Goal: Task Accomplishment & Management: Complete application form

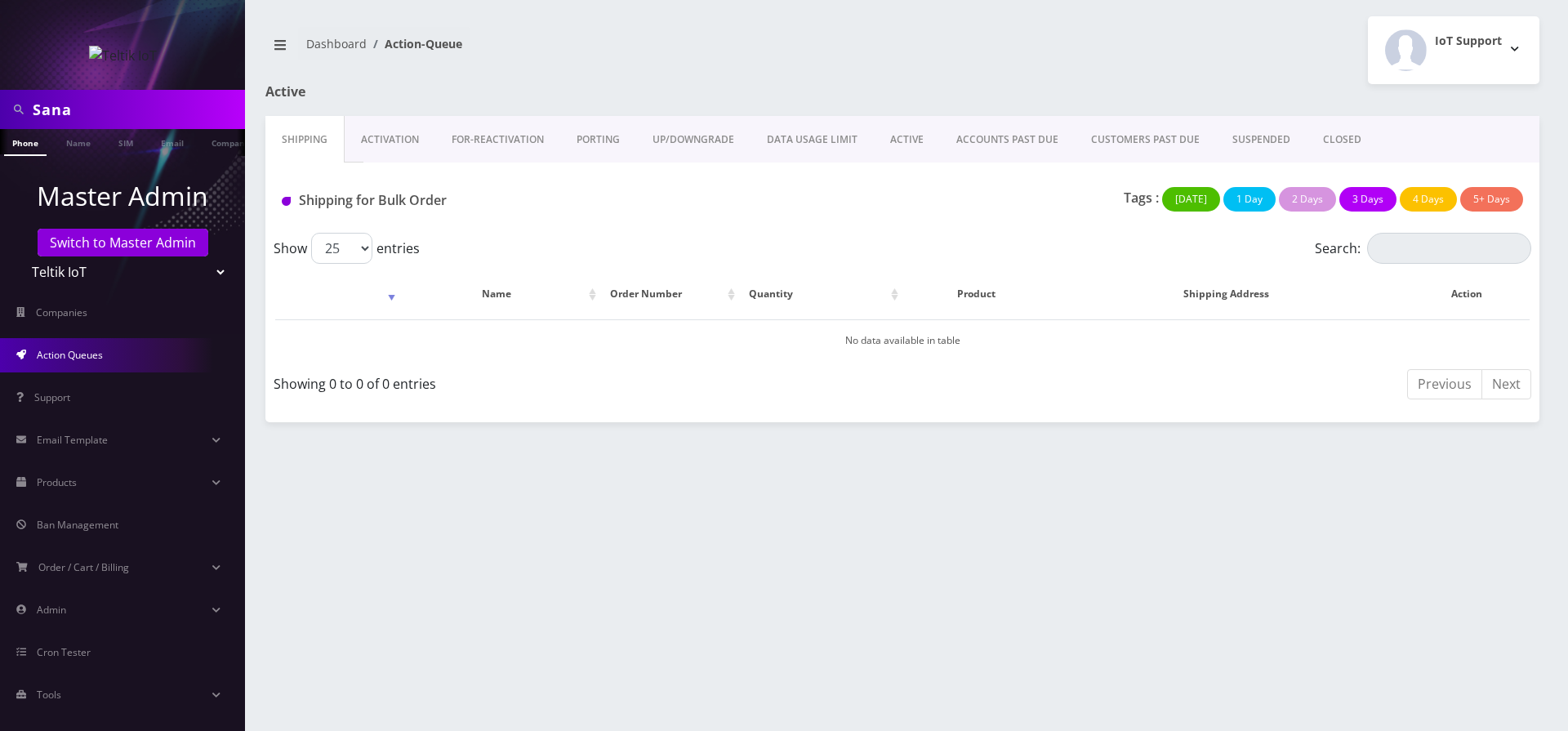
click at [1196, 198] on button "[DATE]" at bounding box center [1190, 199] width 58 height 25
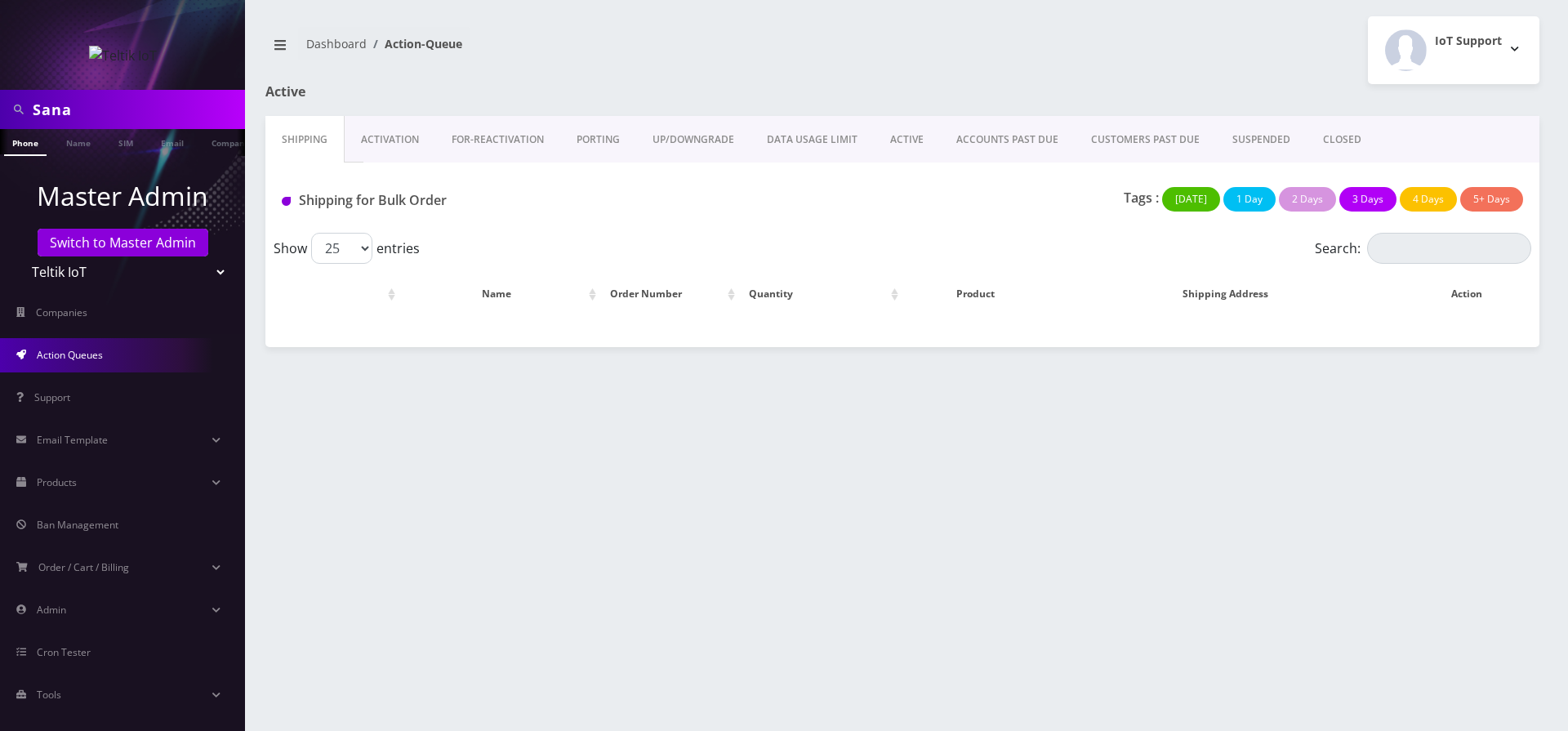
click at [1248, 195] on button "1 Day" at bounding box center [1249, 199] width 52 height 25
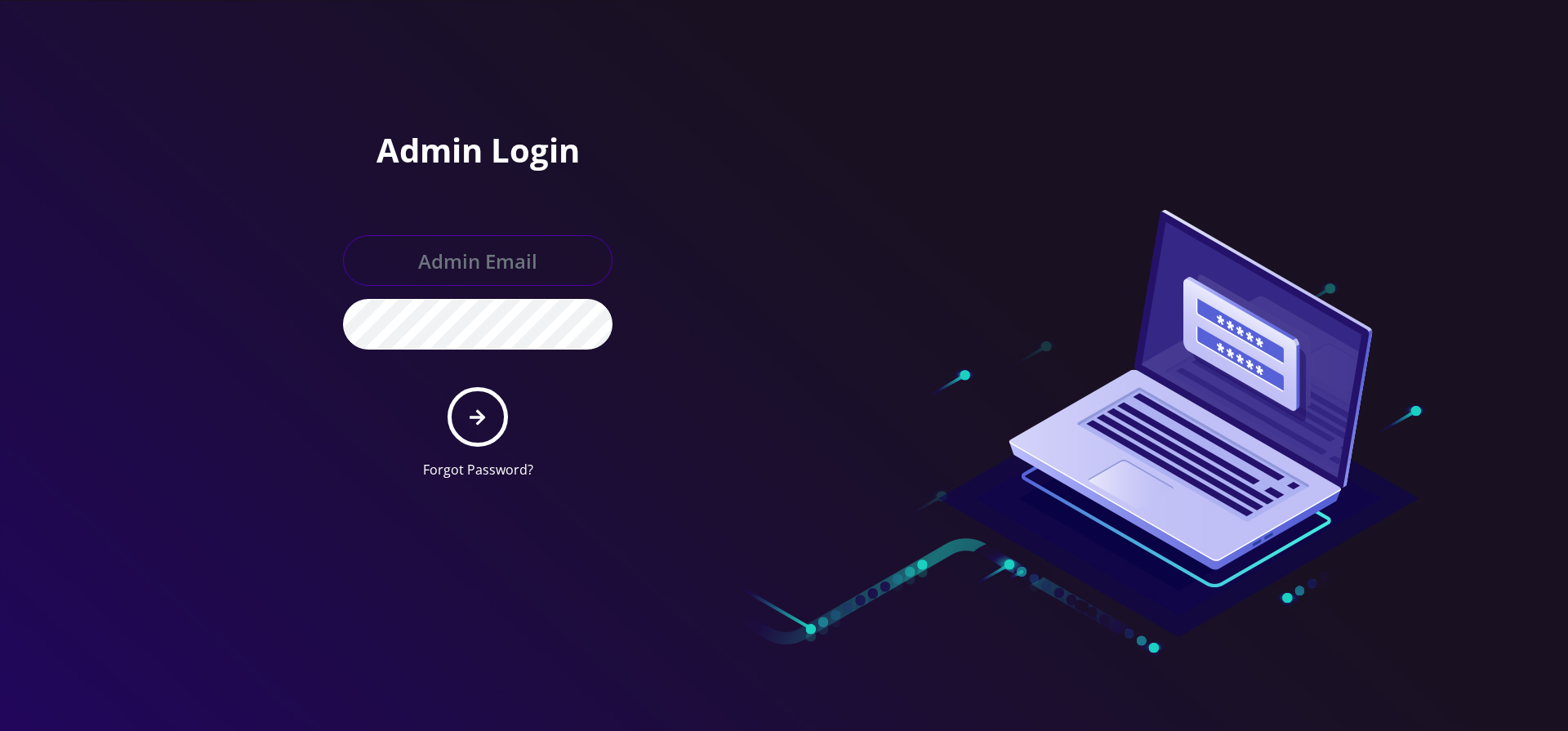
type input "gulraiz@gmail.com"
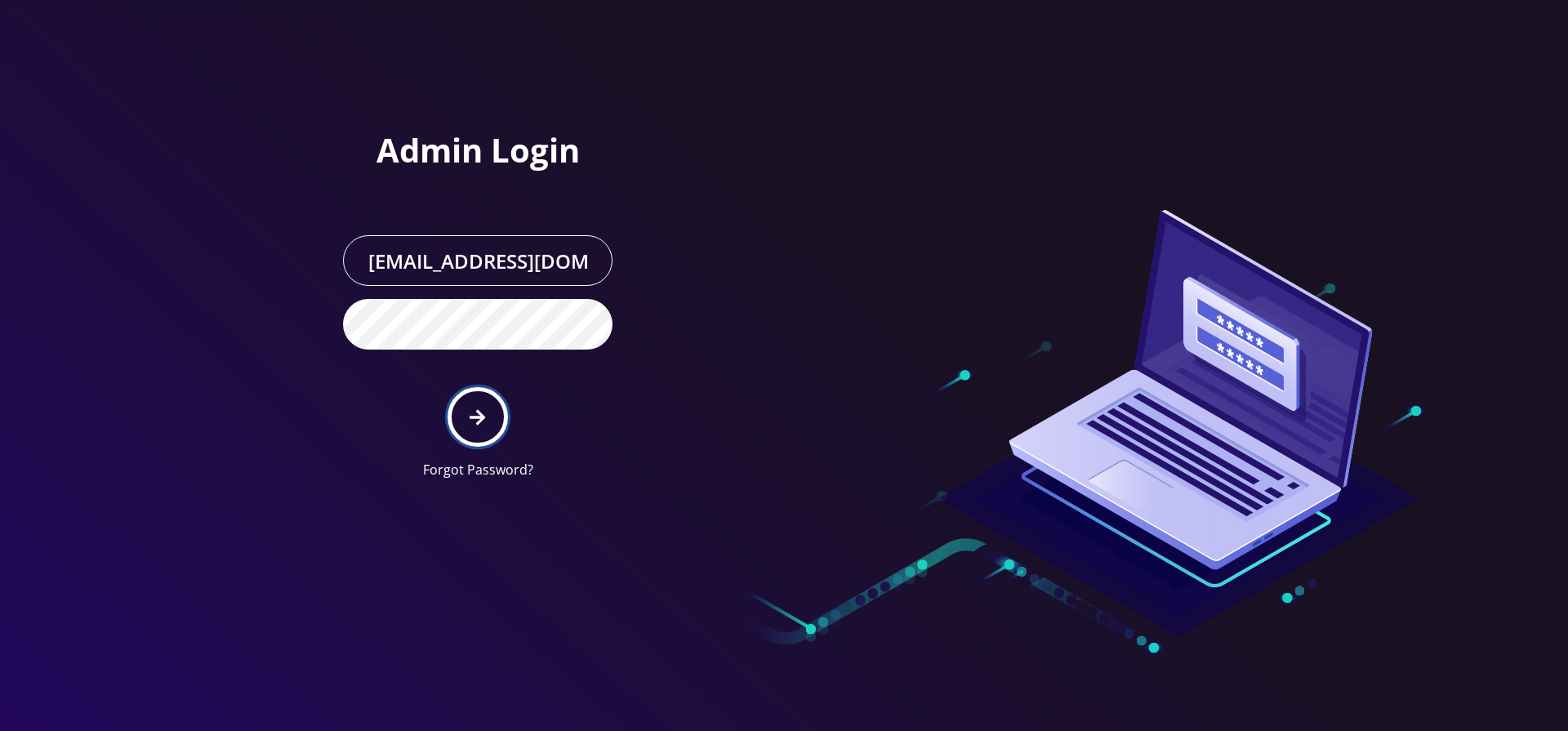
click at [486, 402] on button "submit" at bounding box center [477, 417] width 60 height 60
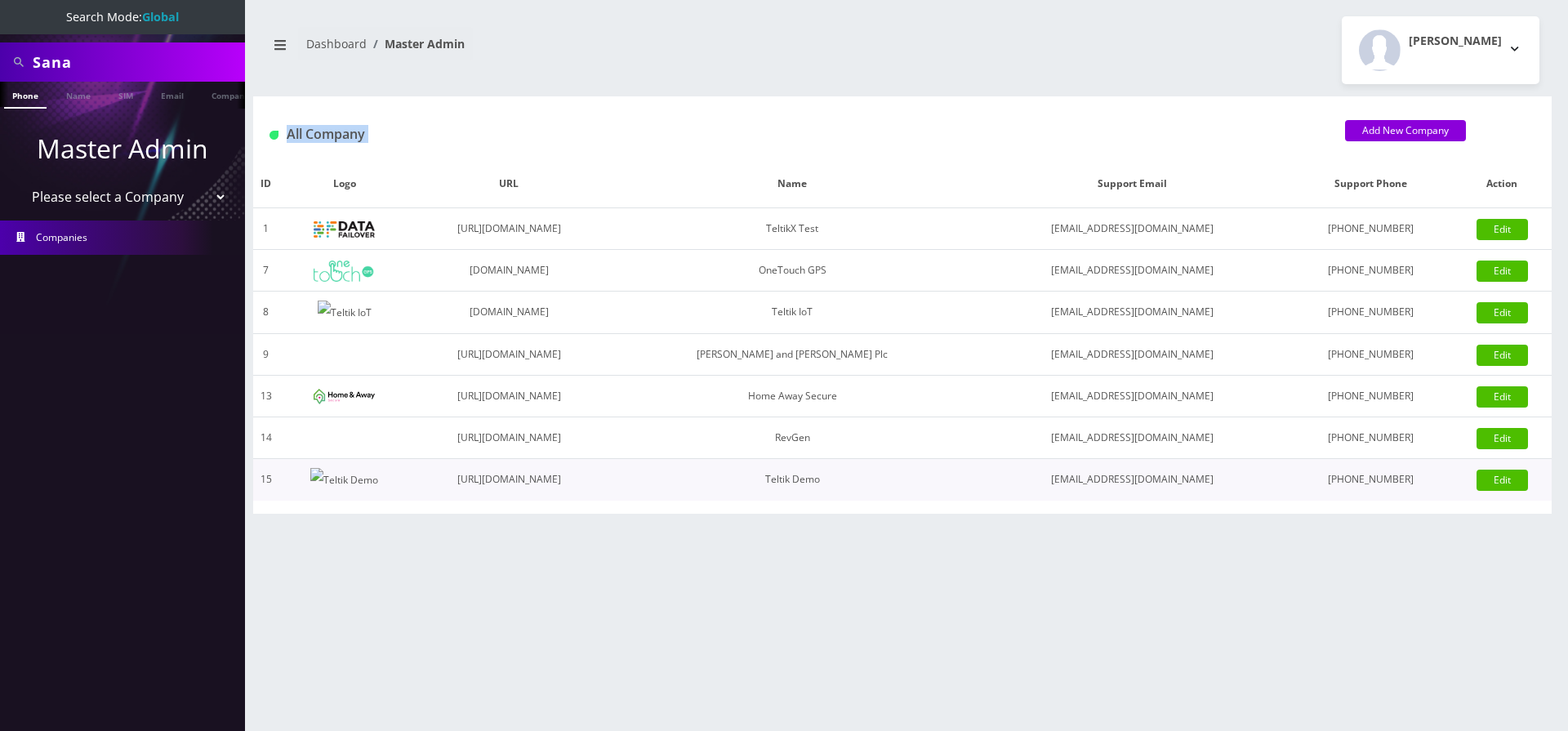
drag, startPoint x: 289, startPoint y: 135, endPoint x: 1531, endPoint y: 494, distance: 1292.8
click at [1531, 494] on div "All Company Add New Company ID Logo URL Name Support Email Support Phone Action…" at bounding box center [903, 305] width 1299 height 417
click at [1022, 323] on td "support@teltik.pw" at bounding box center [1132, 312] width 312 height 43
drag, startPoint x: 289, startPoint y: 134, endPoint x: 1567, endPoint y: 458, distance: 1318.4
click at [1567, 458] on div "Sana Phone Name SIM Email Company Customer Dashboard Master Admin R Gulraiz ID" at bounding box center [903, 366] width 1331 height 731
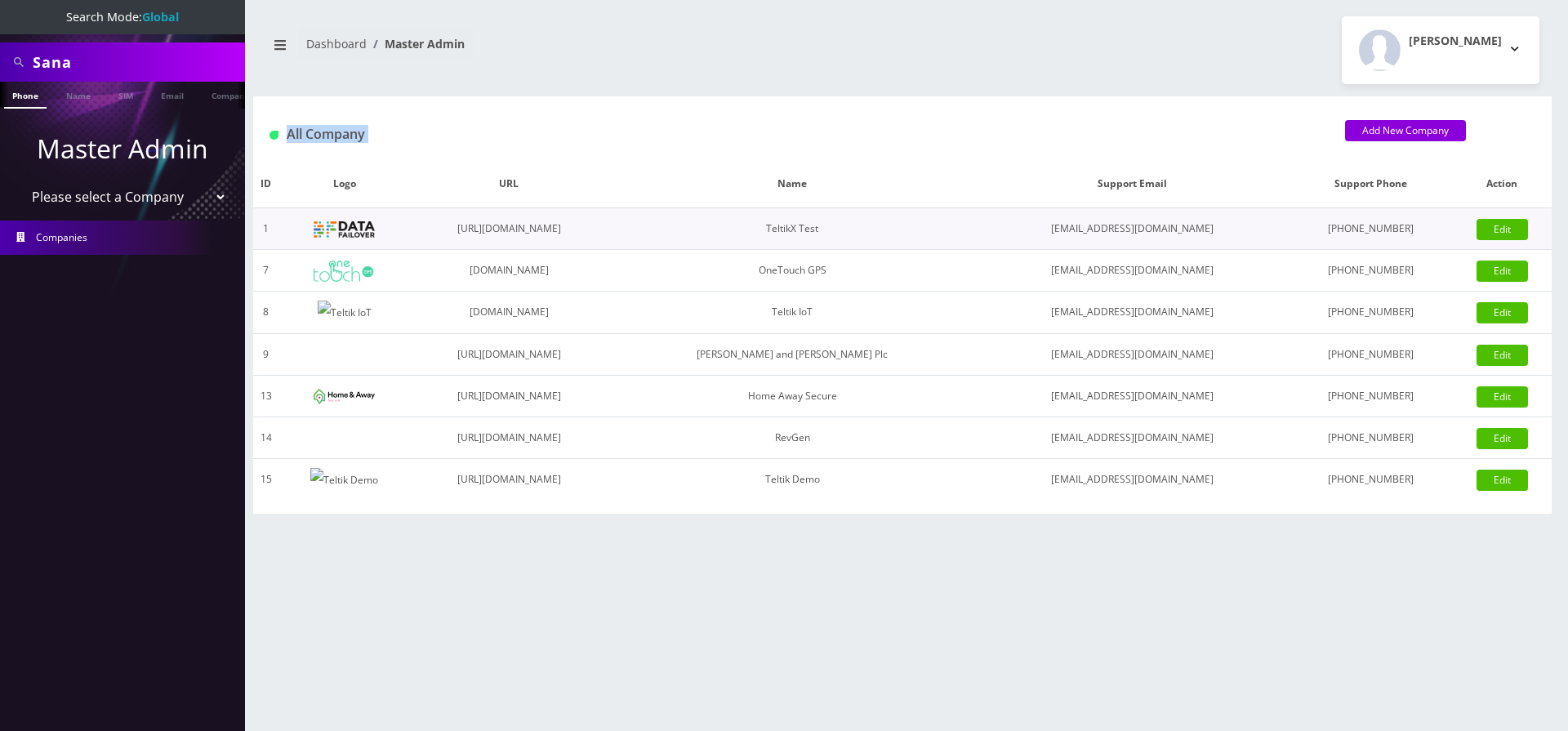
click at [1165, 229] on td "support@teltik.pw" at bounding box center [1132, 229] width 312 height 42
drag, startPoint x: 268, startPoint y: 126, endPoint x: 1305, endPoint y: 410, distance: 1075.2
click at [1468, 479] on div "All Company Add New Company ID Logo URL Name Support Email Support Phone Action…" at bounding box center [903, 305] width 1299 height 417
click at [1481, 52] on div "[PERSON_NAME]" at bounding box center [1455, 50] width 93 height 42
click at [1481, 52] on div "R Gulraiz" at bounding box center [1455, 50] width 93 height 42
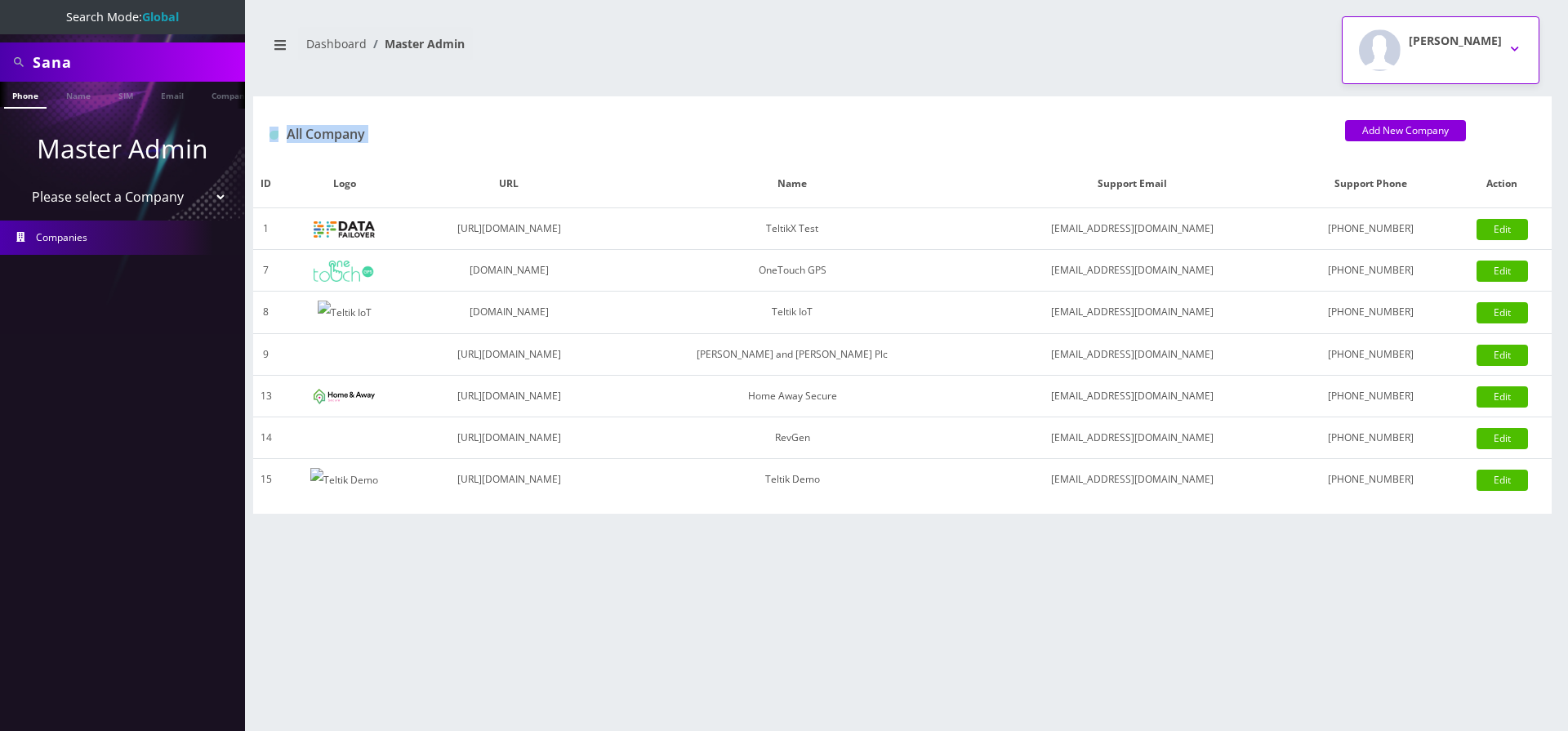
click at [1481, 52] on div "R Gulraiz" at bounding box center [1455, 50] width 93 height 42
click at [1330, 43] on div "R Gulraiz Logout" at bounding box center [1227, 49] width 649 height 68
click at [1407, 131] on link "Add New Company" at bounding box center [1405, 130] width 121 height 21
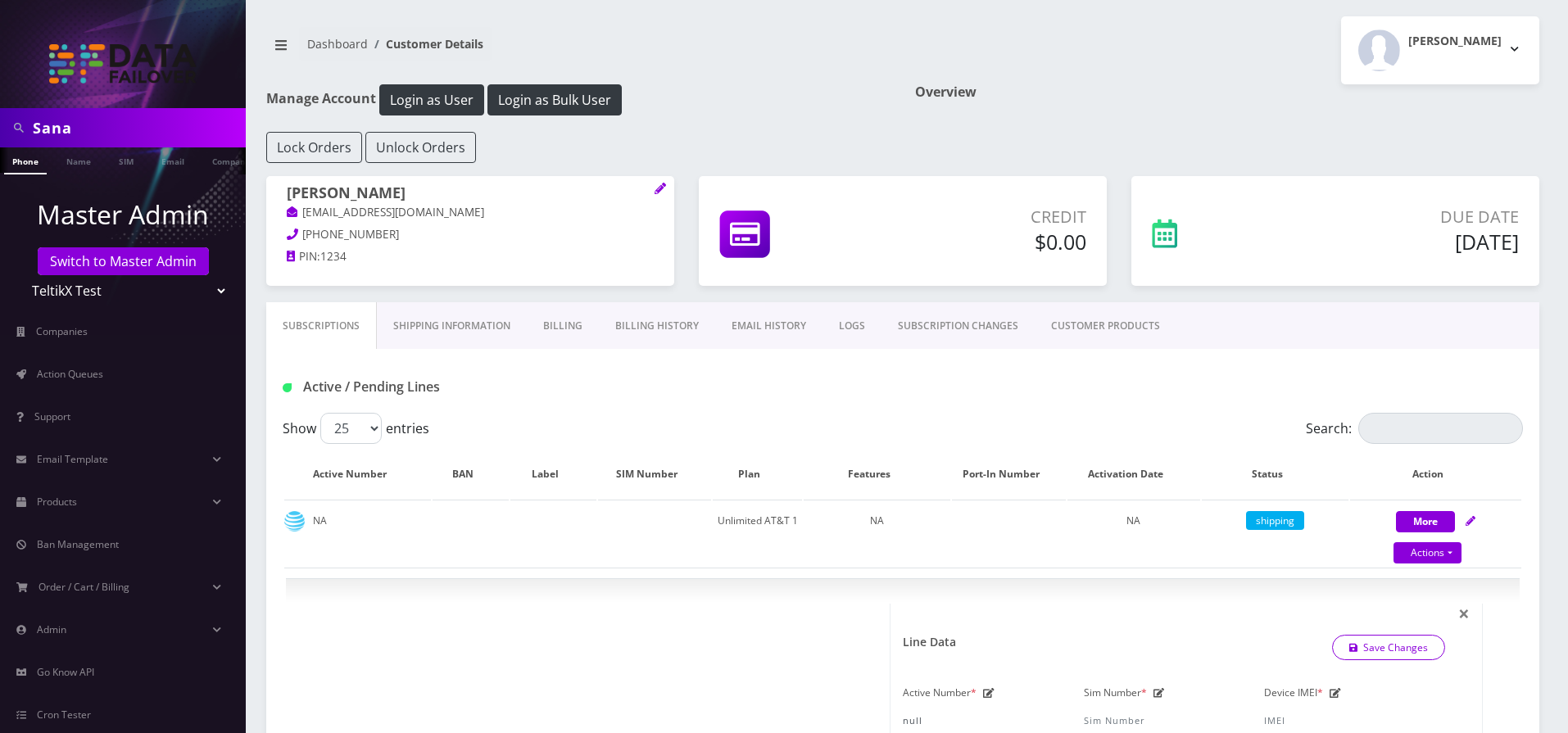
select select "AT&T Micro"
select select "8"
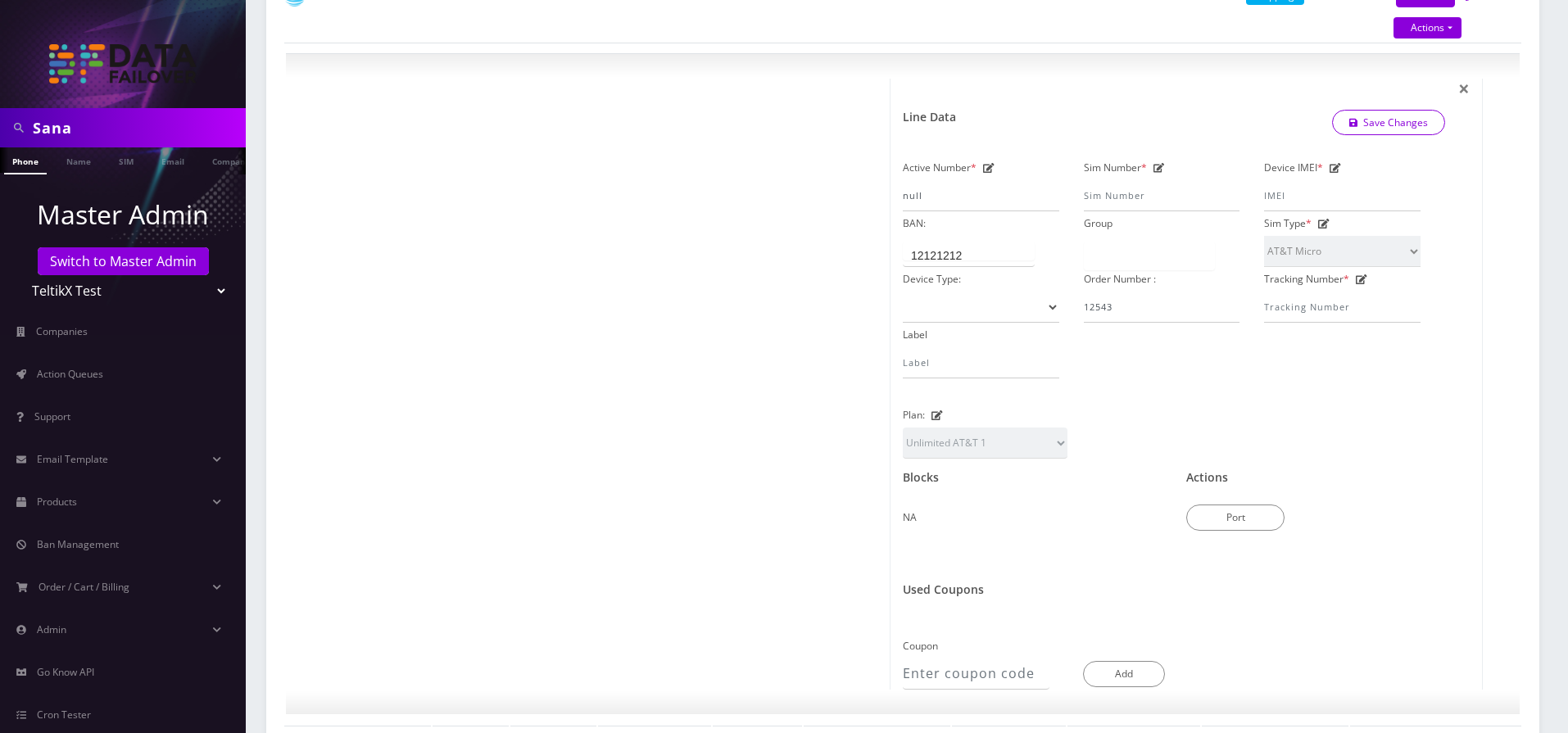
scroll to position [525, 0]
click at [139, 78] on img at bounding box center [122, 63] width 147 height 39
click at [125, 262] on link "Switch to Master Admin" at bounding box center [122, 261] width 171 height 28
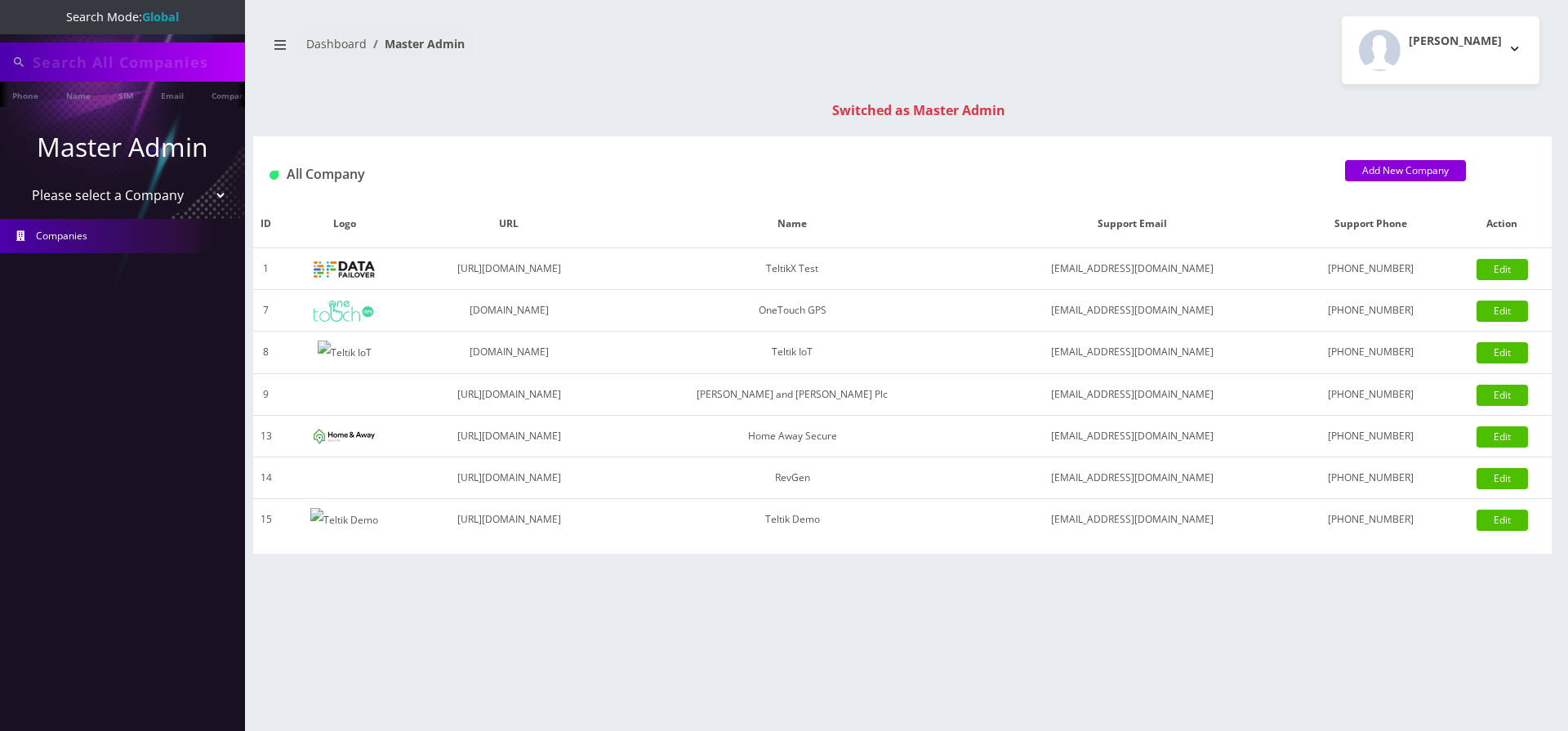
type input "Sana"
select select "1"
click at [19, 181] on select "Please select a Company TeltikX Test OneTouch GPS Teltik IoT Hale and Serrano P…" at bounding box center [123, 196] width 208 height 31
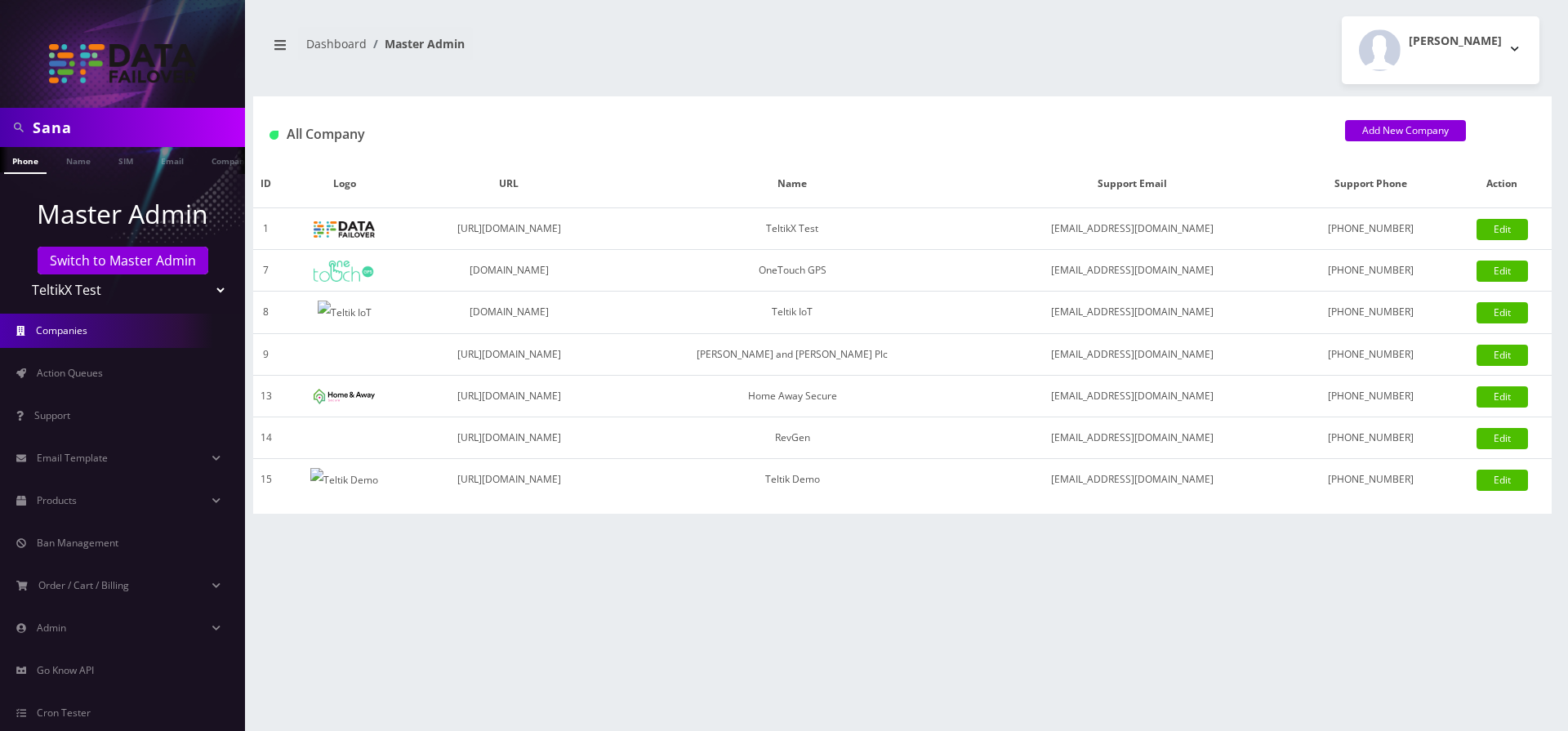
click at [135, 298] on select "TeltikX Test OneTouch GPS Teltik IoT [PERSON_NAME] and [PERSON_NAME] Plc Home A…" at bounding box center [123, 289] width 208 height 31
click at [63, 127] on input "Sana" at bounding box center [136, 128] width 208 height 31
click at [439, 69] on nav "Dashboard Master Admin" at bounding box center [578, 49] width 625 height 47
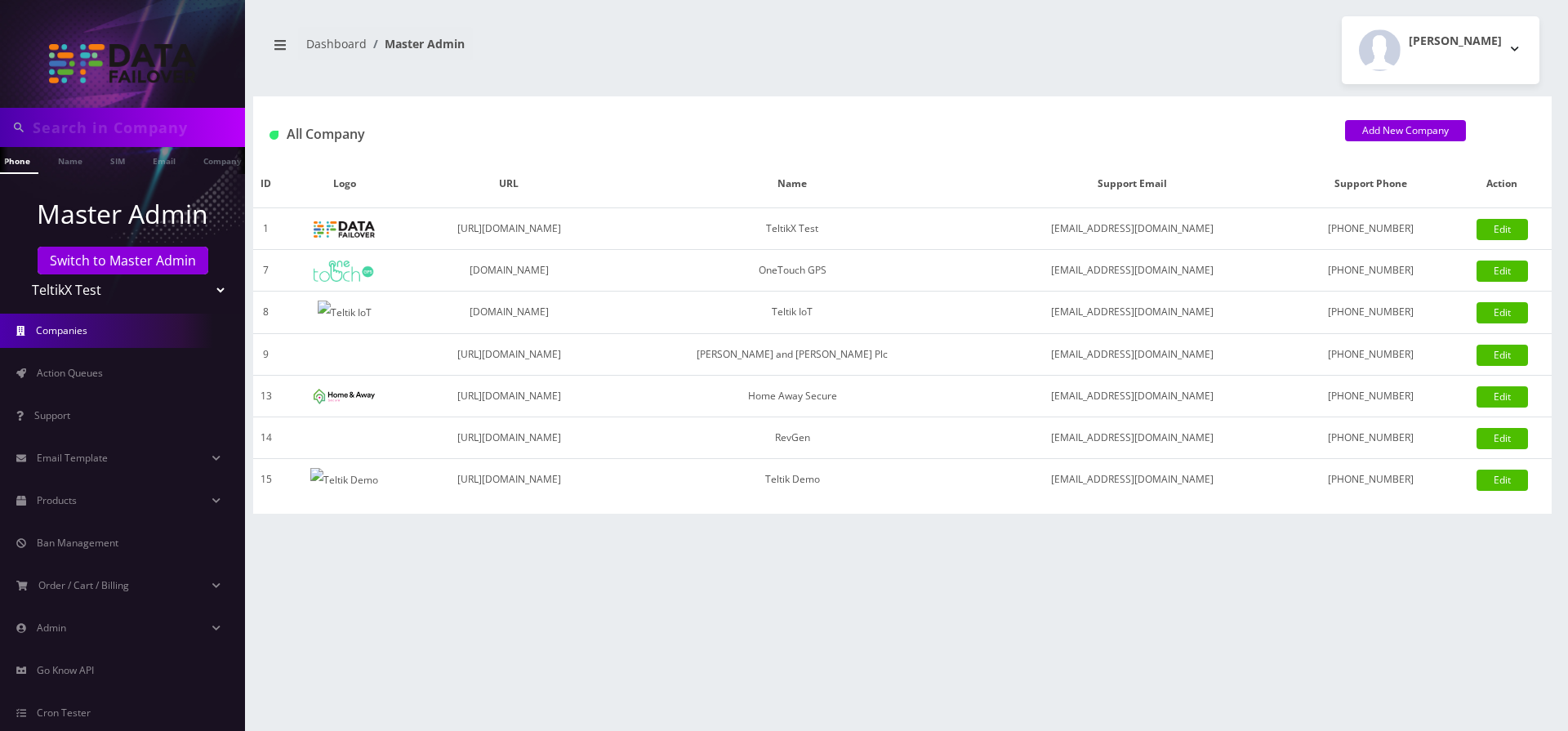
click at [427, 50] on li "Master Admin" at bounding box center [415, 44] width 98 height 17
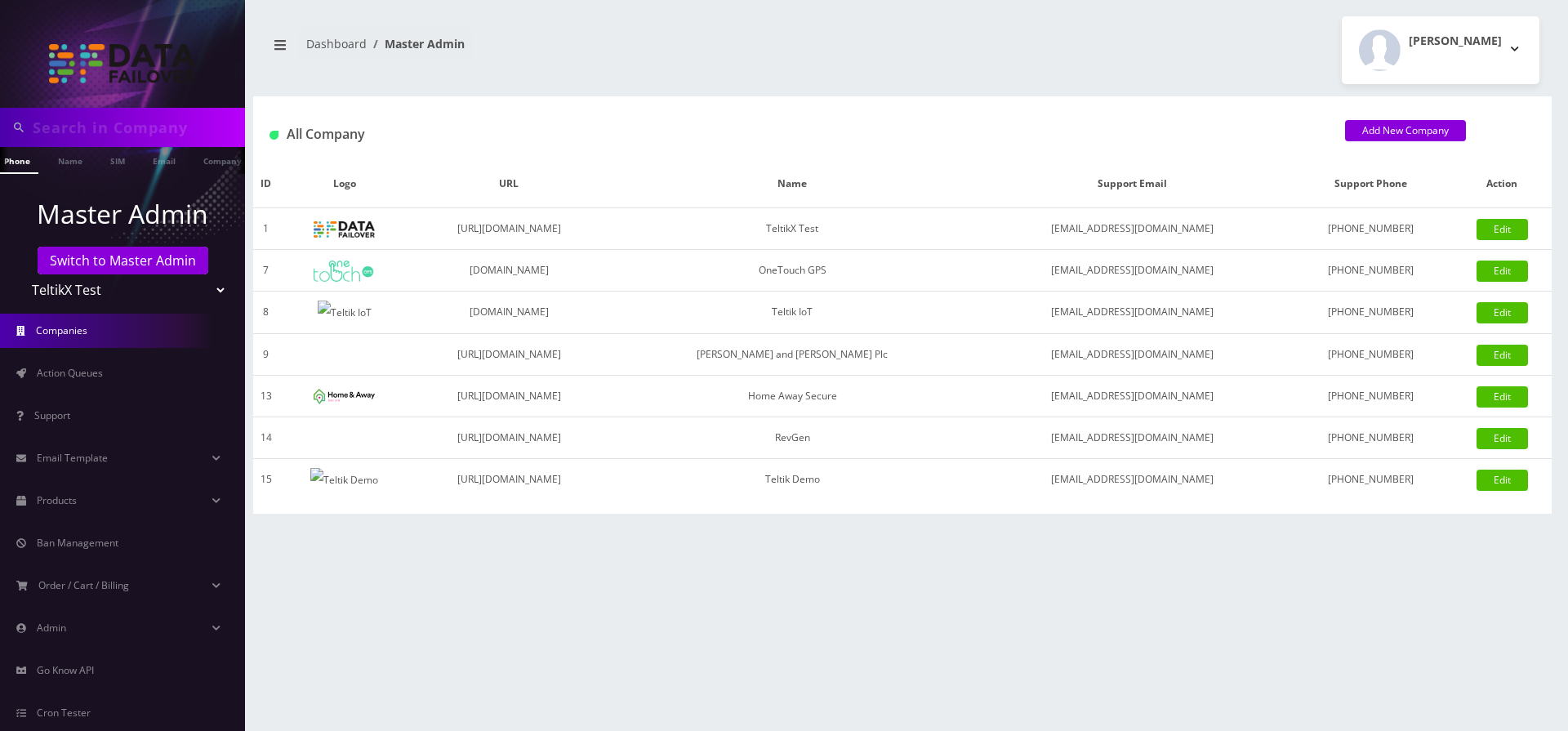
drag, startPoint x: 1328, startPoint y: 137, endPoint x: 1567, endPoint y: 490, distance: 426.3
click at [1567, 497] on div "Sana Phone Name SIM Email Company Customer Dashboard Master Admin Moshe Gorin" at bounding box center [903, 366] width 1331 height 731
click at [1013, 121] on div "All Company" at bounding box center [795, 134] width 1076 height 27
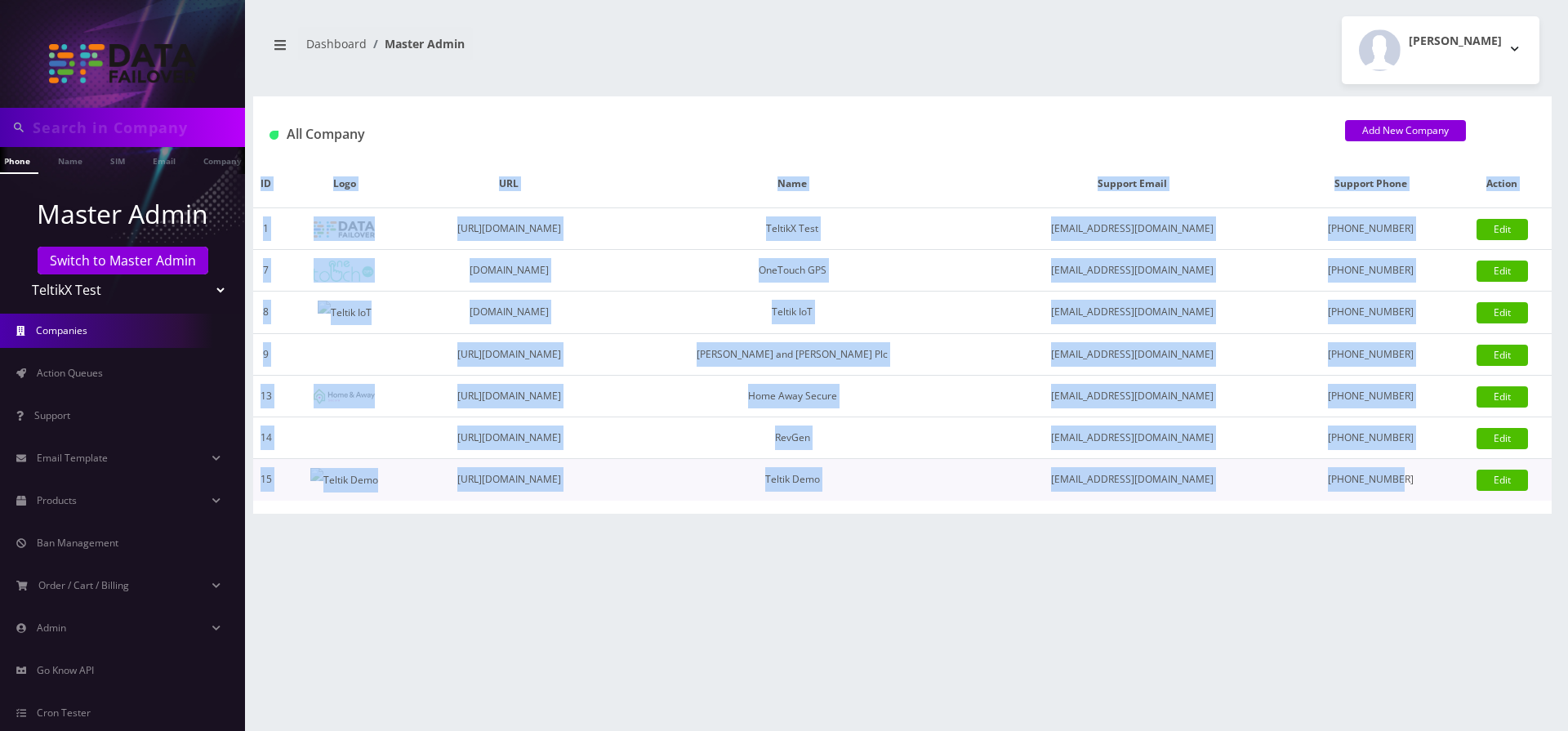
drag, startPoint x: 253, startPoint y: 181, endPoint x: 1402, endPoint y: 476, distance: 1186.3
click at [1402, 476] on table "ID Logo URL Name Support Email Support Phone Action 1 https://teltik.pw TeltikX…" at bounding box center [903, 330] width 1299 height 341
click at [1179, 184] on th "Support Email" at bounding box center [1132, 184] width 312 height 49
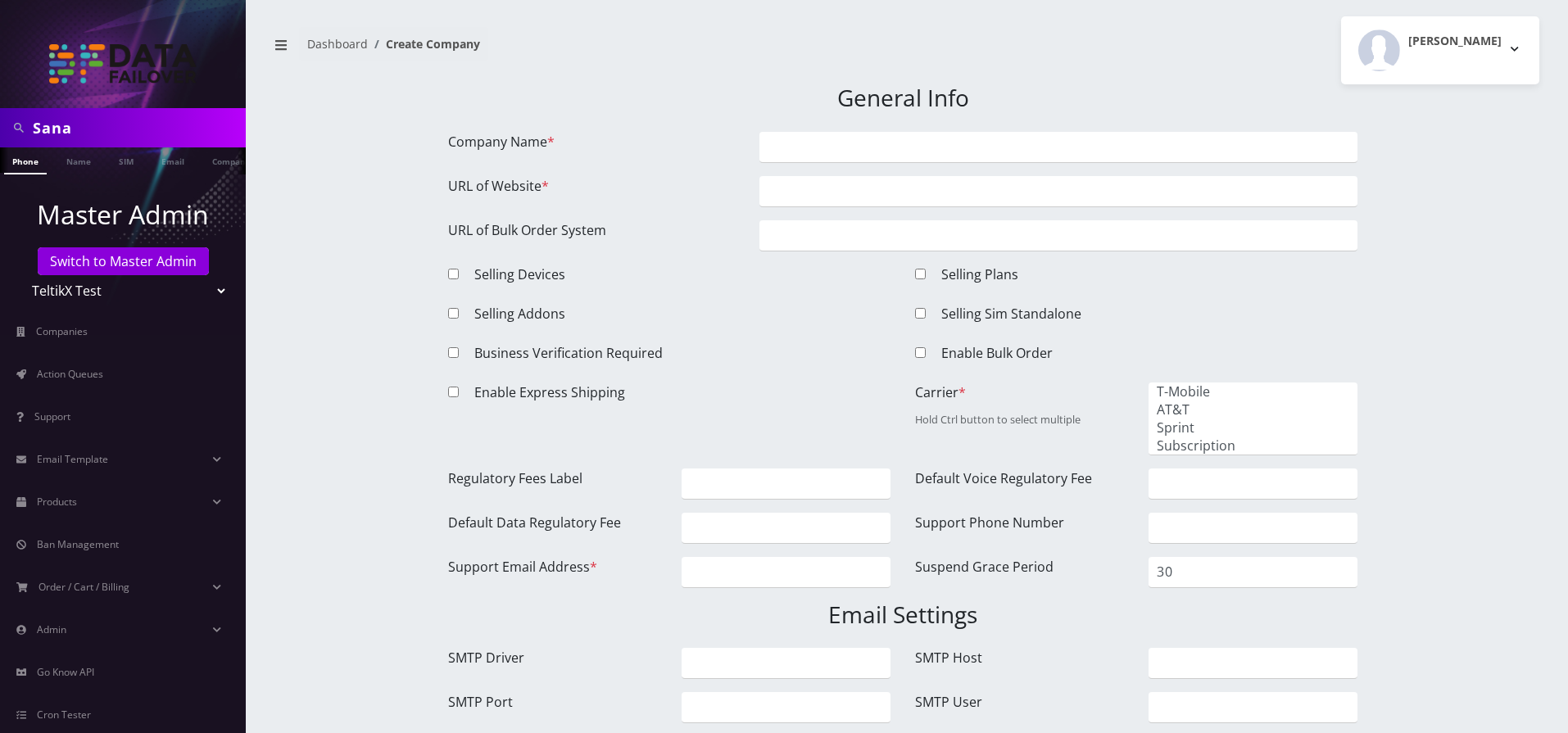
select select
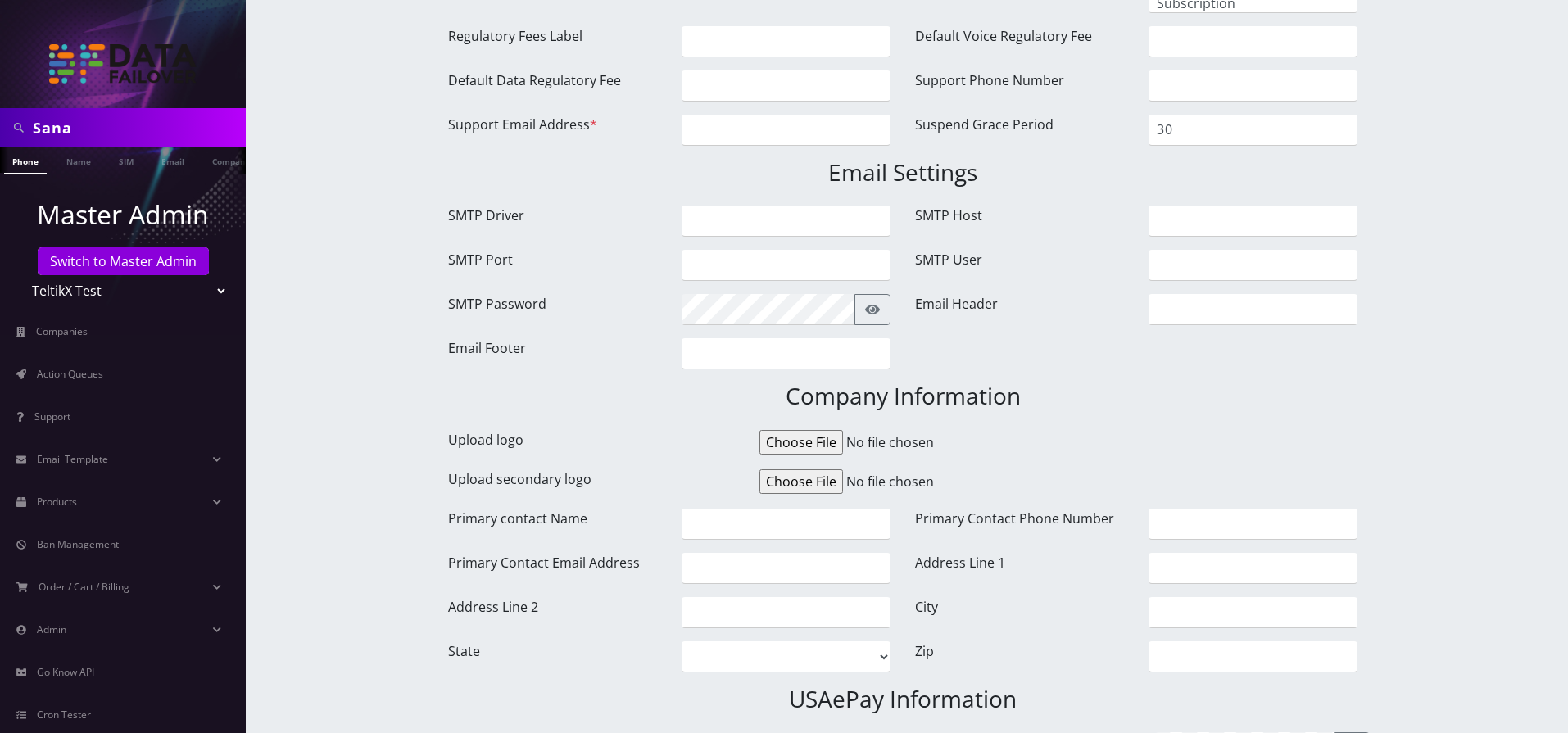
scroll to position [492, 0]
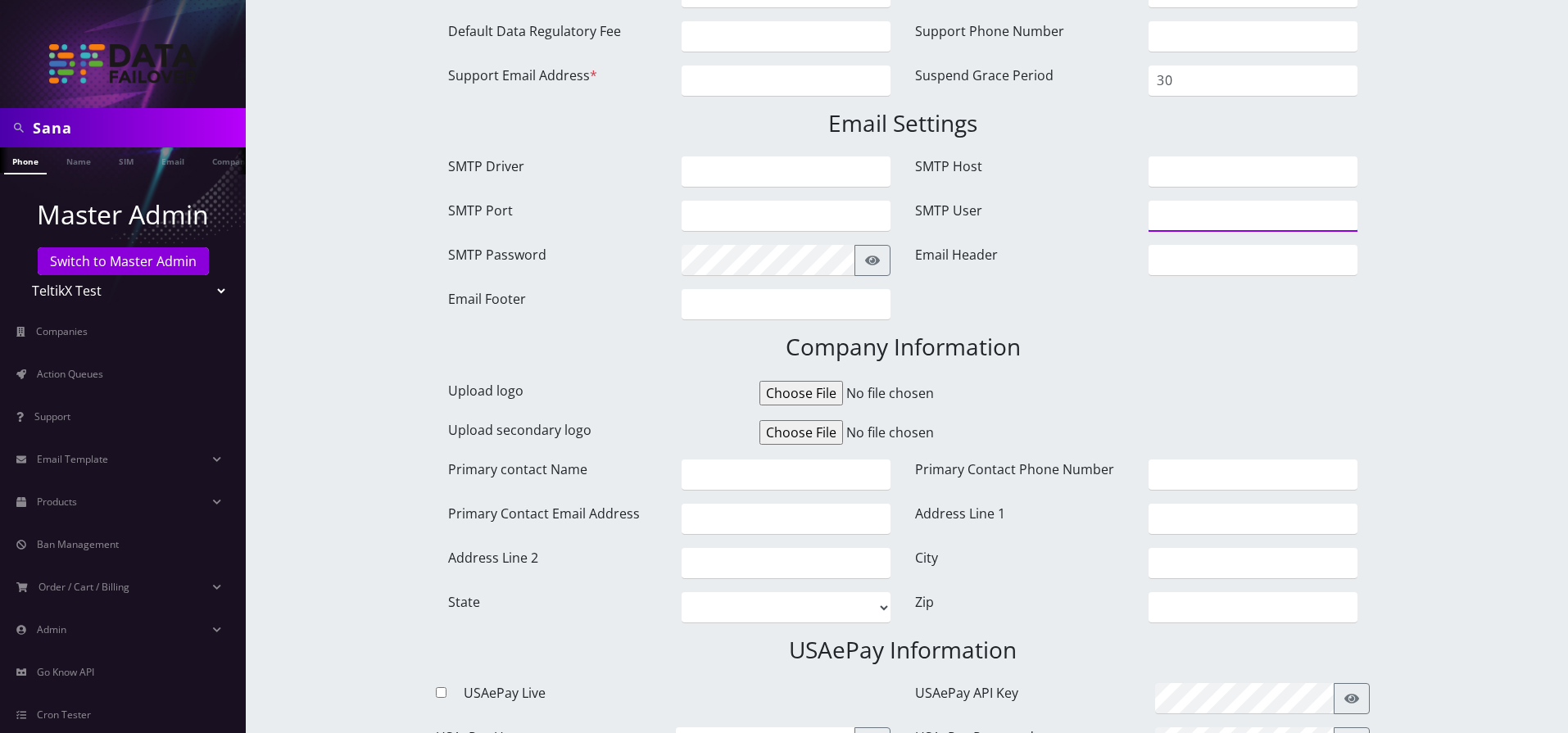
type input "gulraiz@gmail.com"
click at [817, 387] on input "Upload logo" at bounding box center [884, 393] width 250 height 25
type input "C:\fakepath\Screenshot from 2025-10-06 13-26-59.png"
click at [792, 435] on input "file" at bounding box center [884, 432] width 250 height 25
type input "C:\fakepath\Screenshot from 2025-10-06 13-26-59.png"
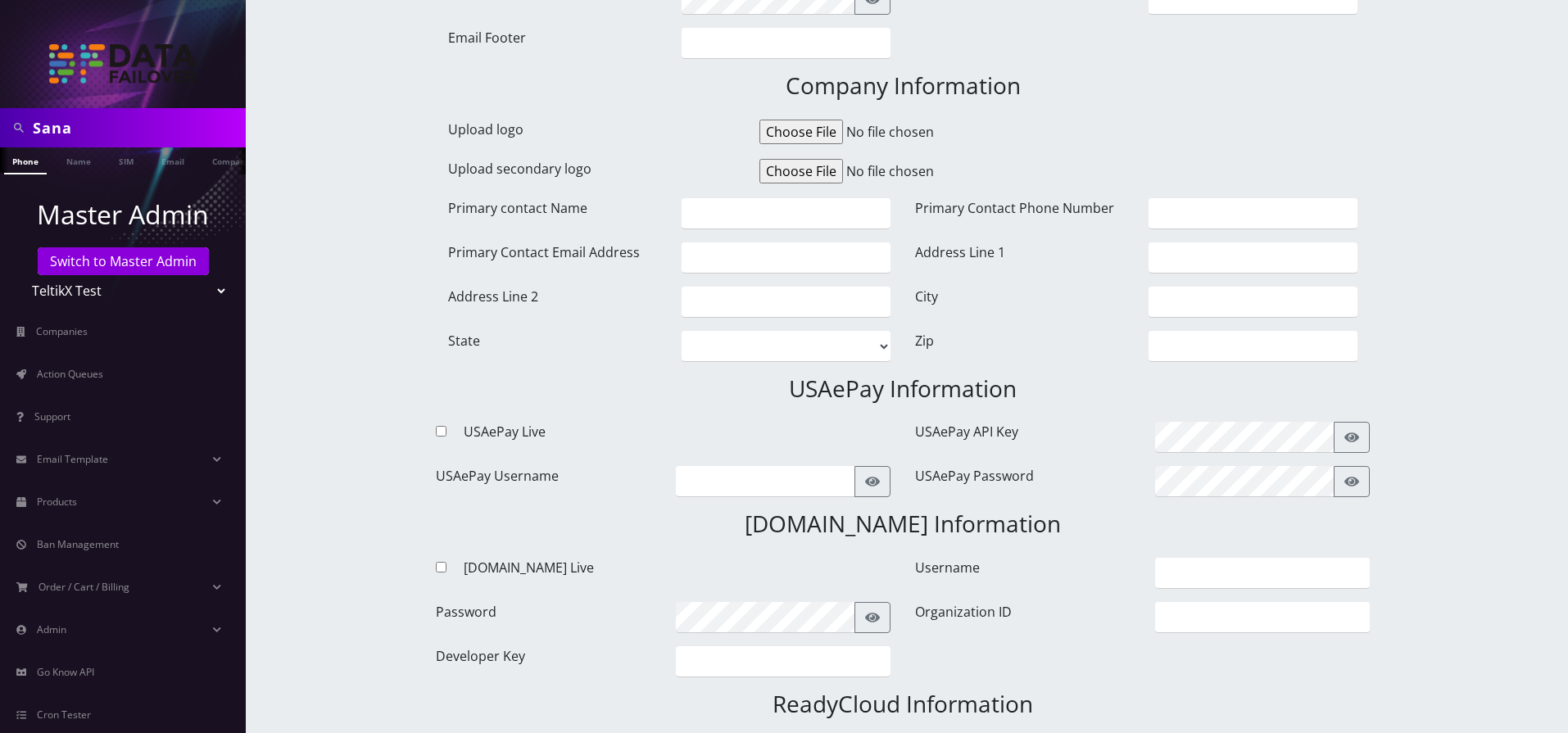
scroll to position [982, 0]
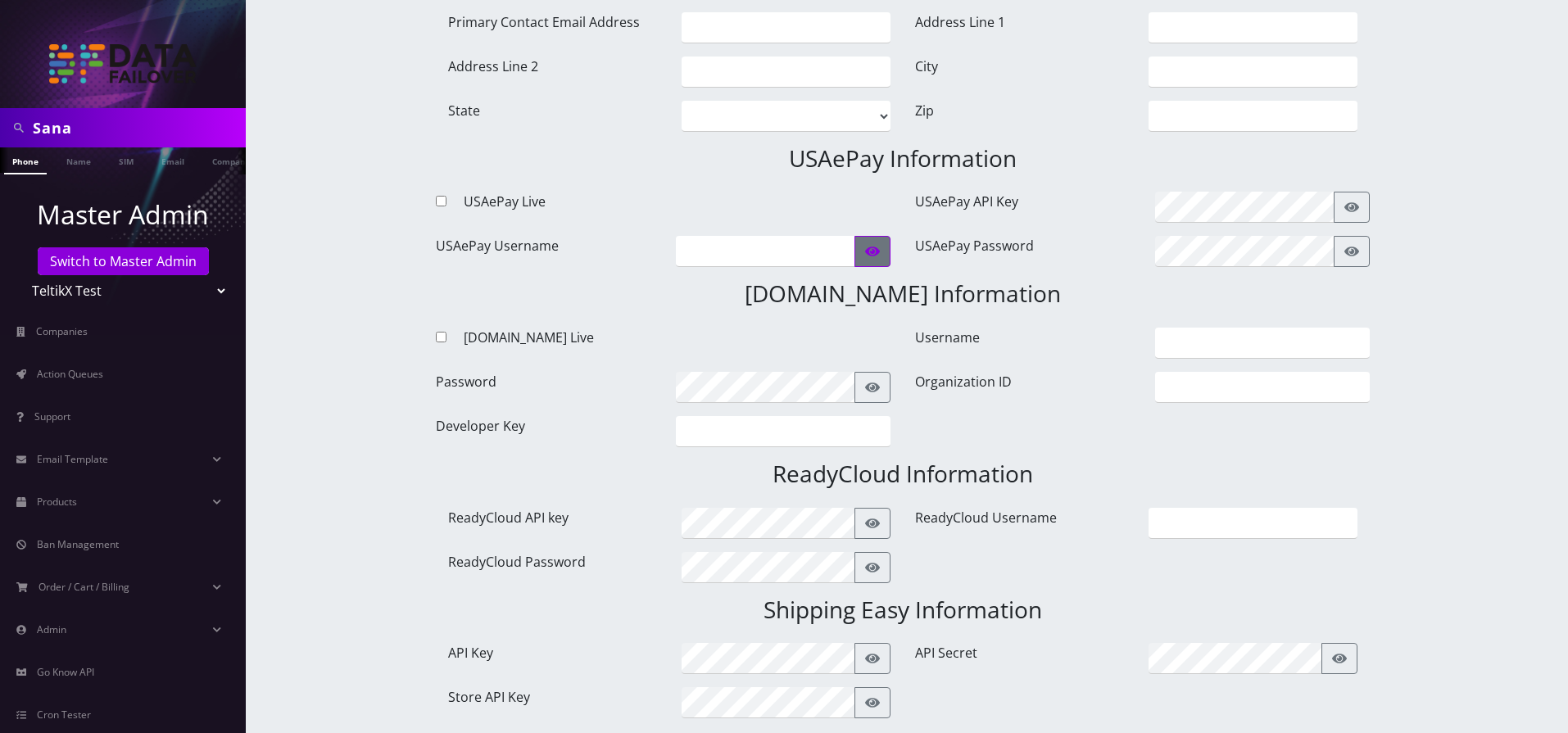
click at [865, 256] on icon "button" at bounding box center [872, 251] width 14 height 13
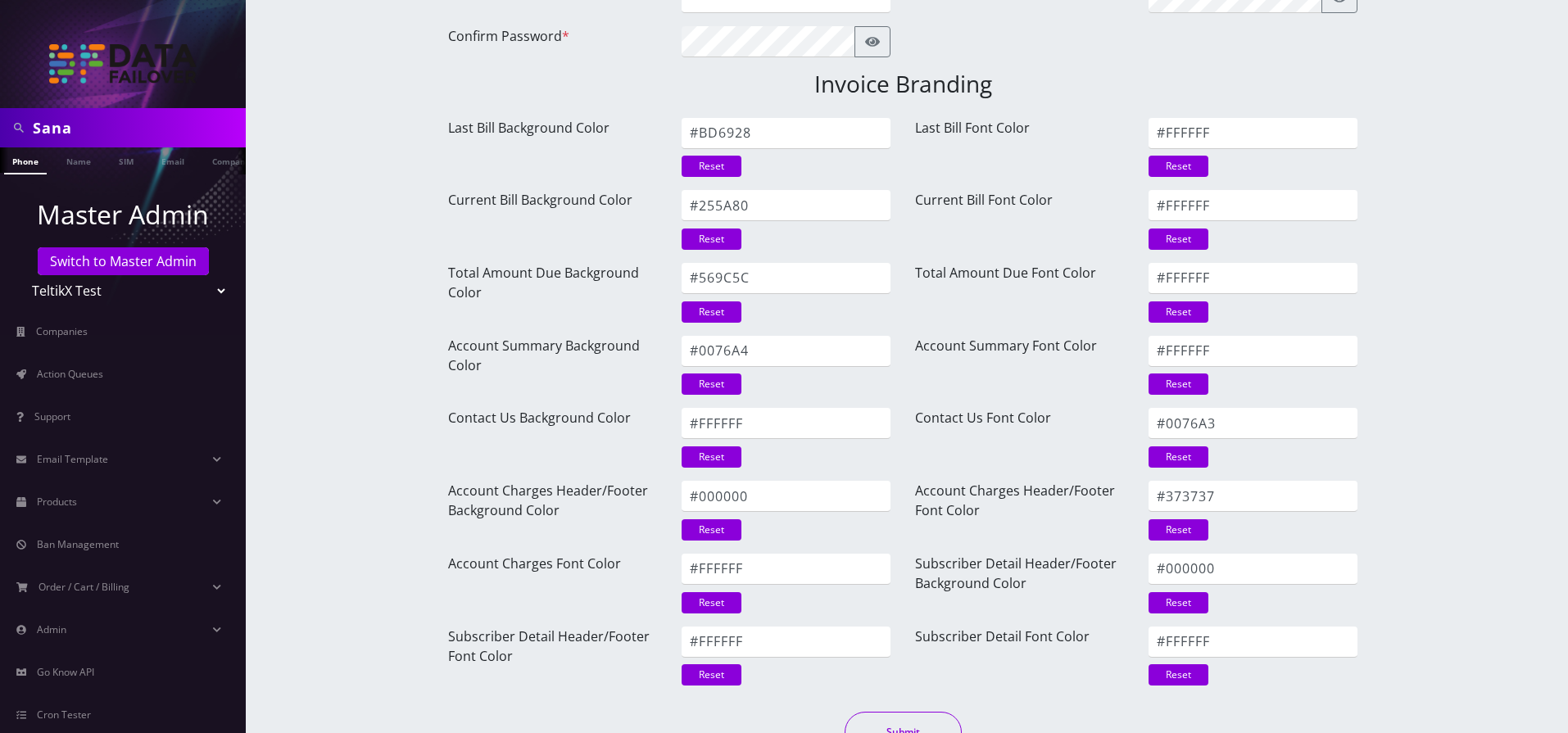
scroll to position [2039, 0]
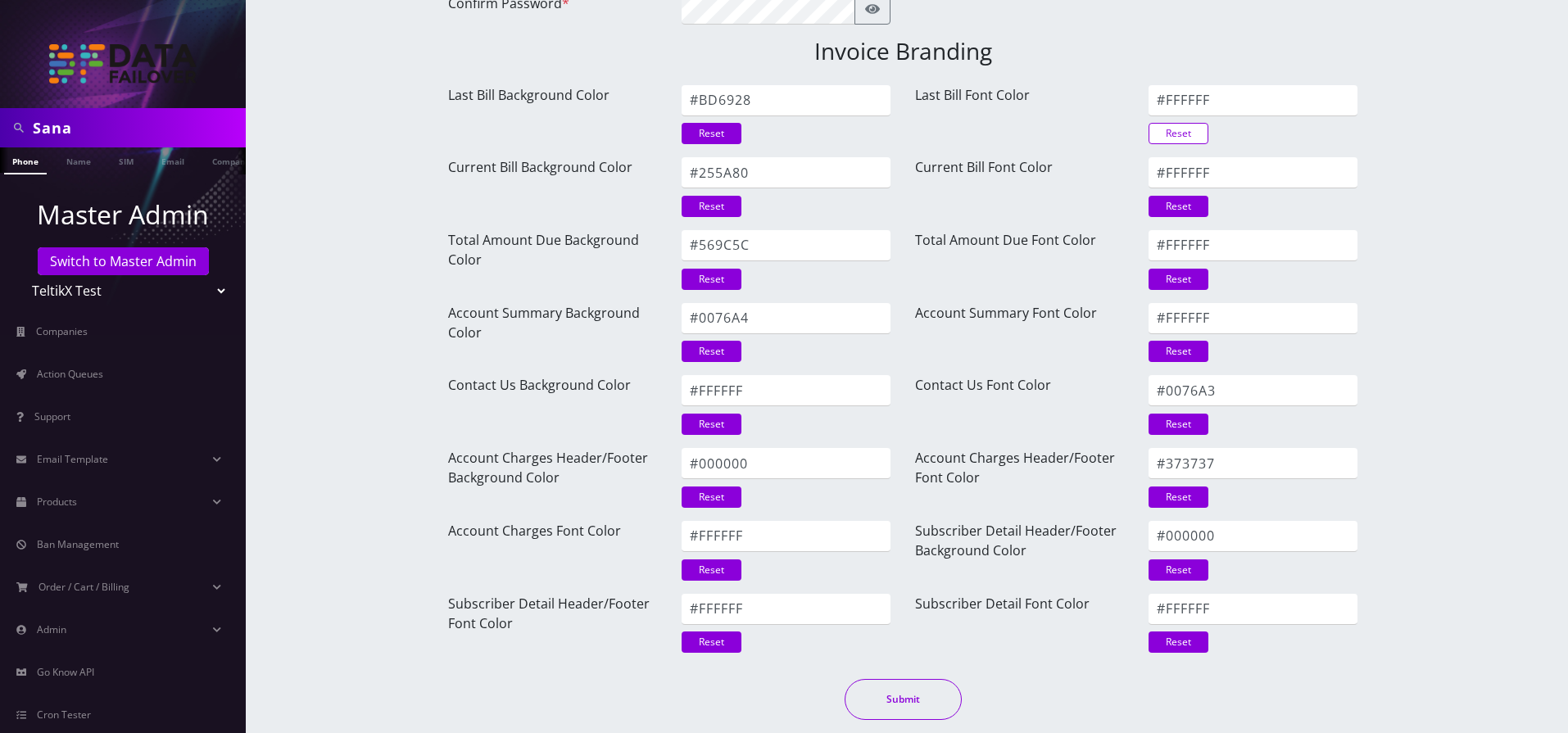
click at [1171, 131] on link "Reset" at bounding box center [1177, 134] width 60 height 21
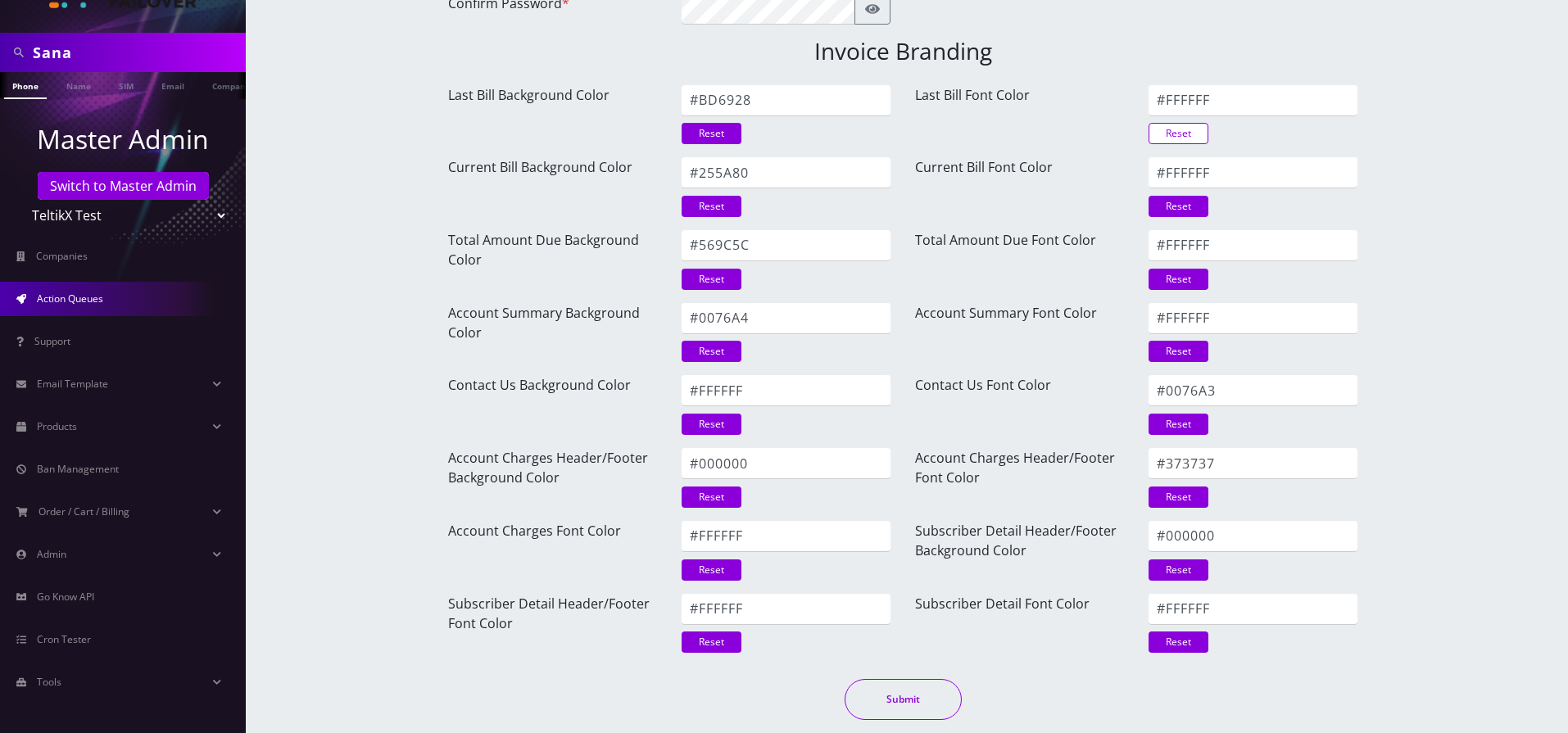
scroll to position [0, 0]
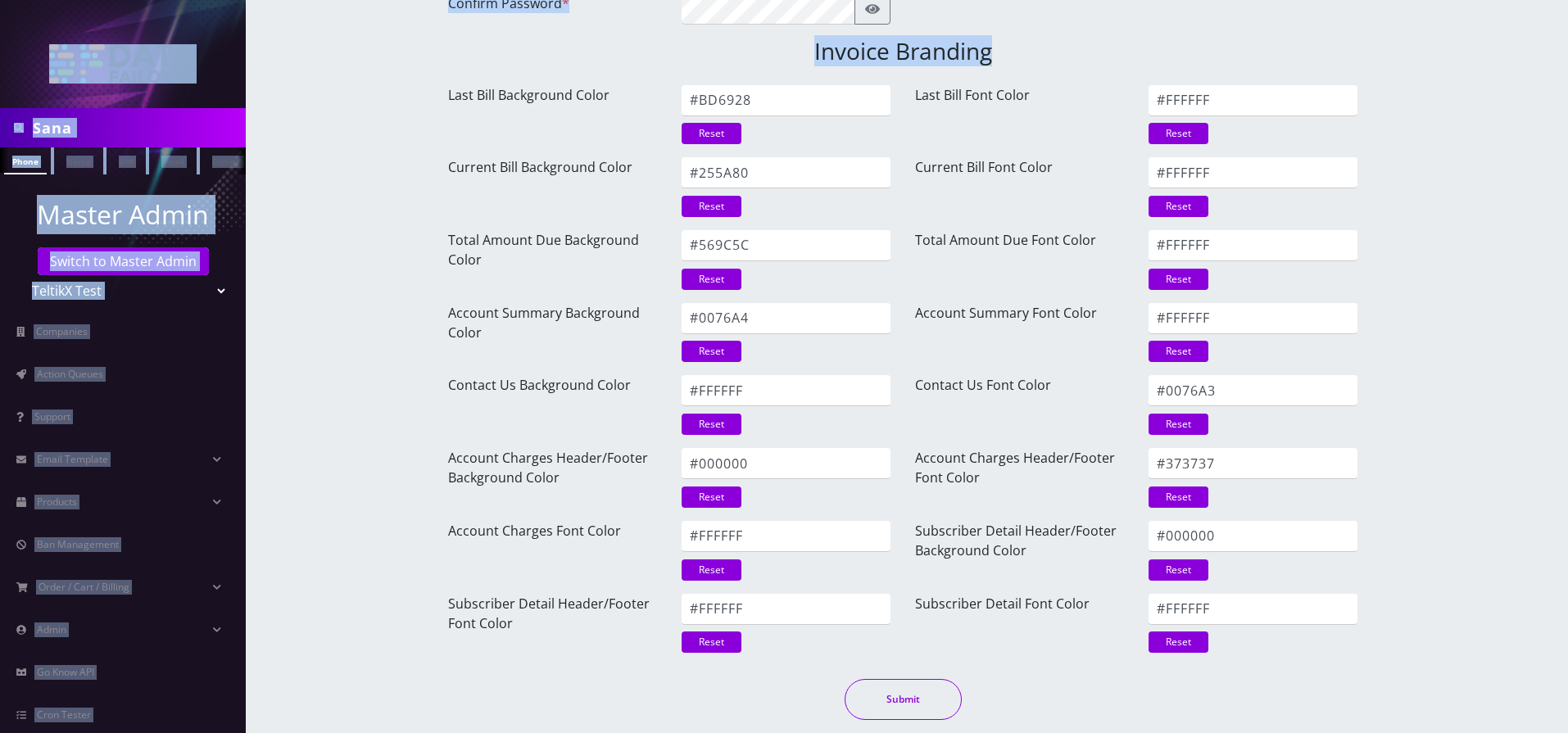
drag, startPoint x: 11, startPoint y: 51, endPoint x: 276, endPoint y: 72, distance: 265.8
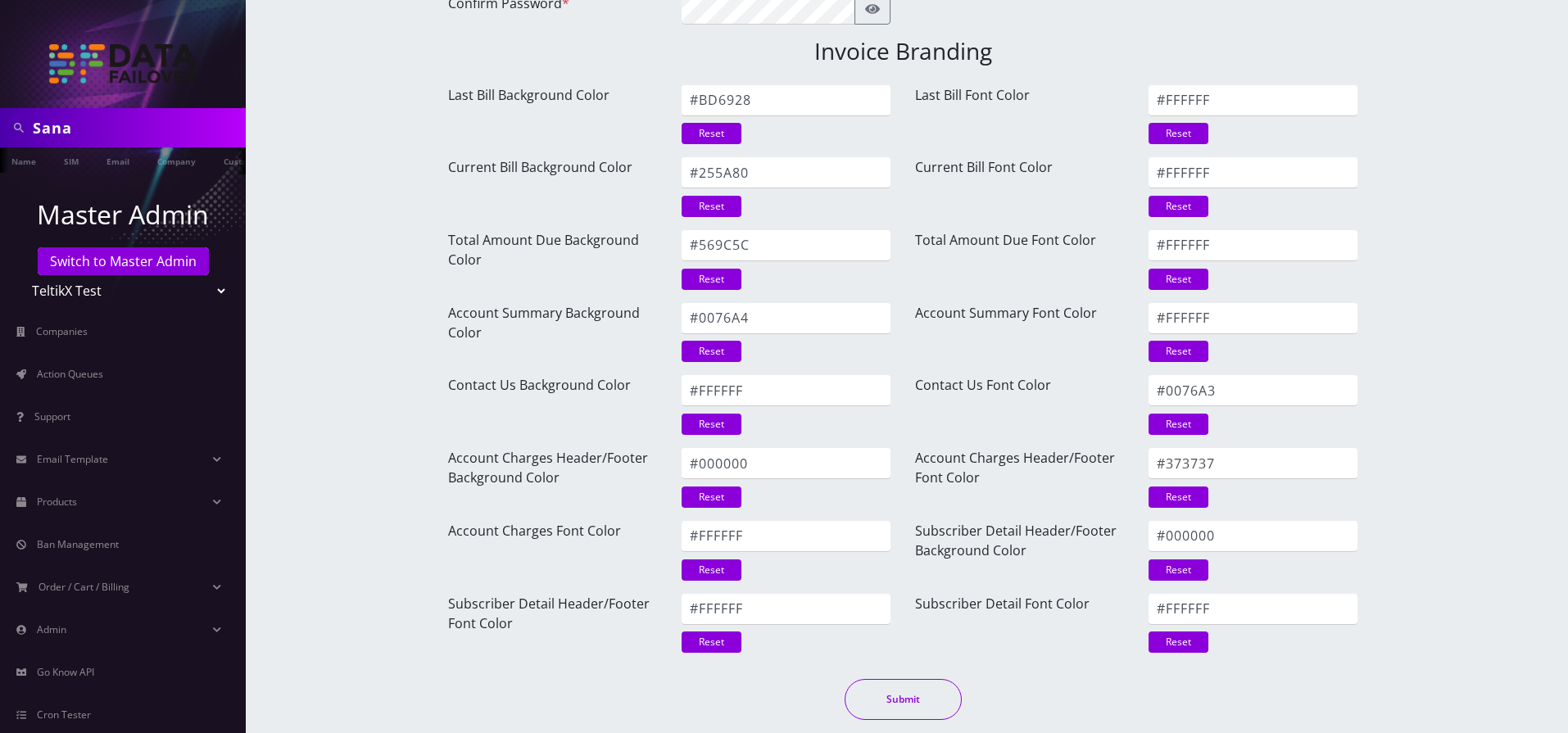
scroll to position [0, 57]
click at [26, 320] on link "Companies" at bounding box center [122, 331] width 245 height 34
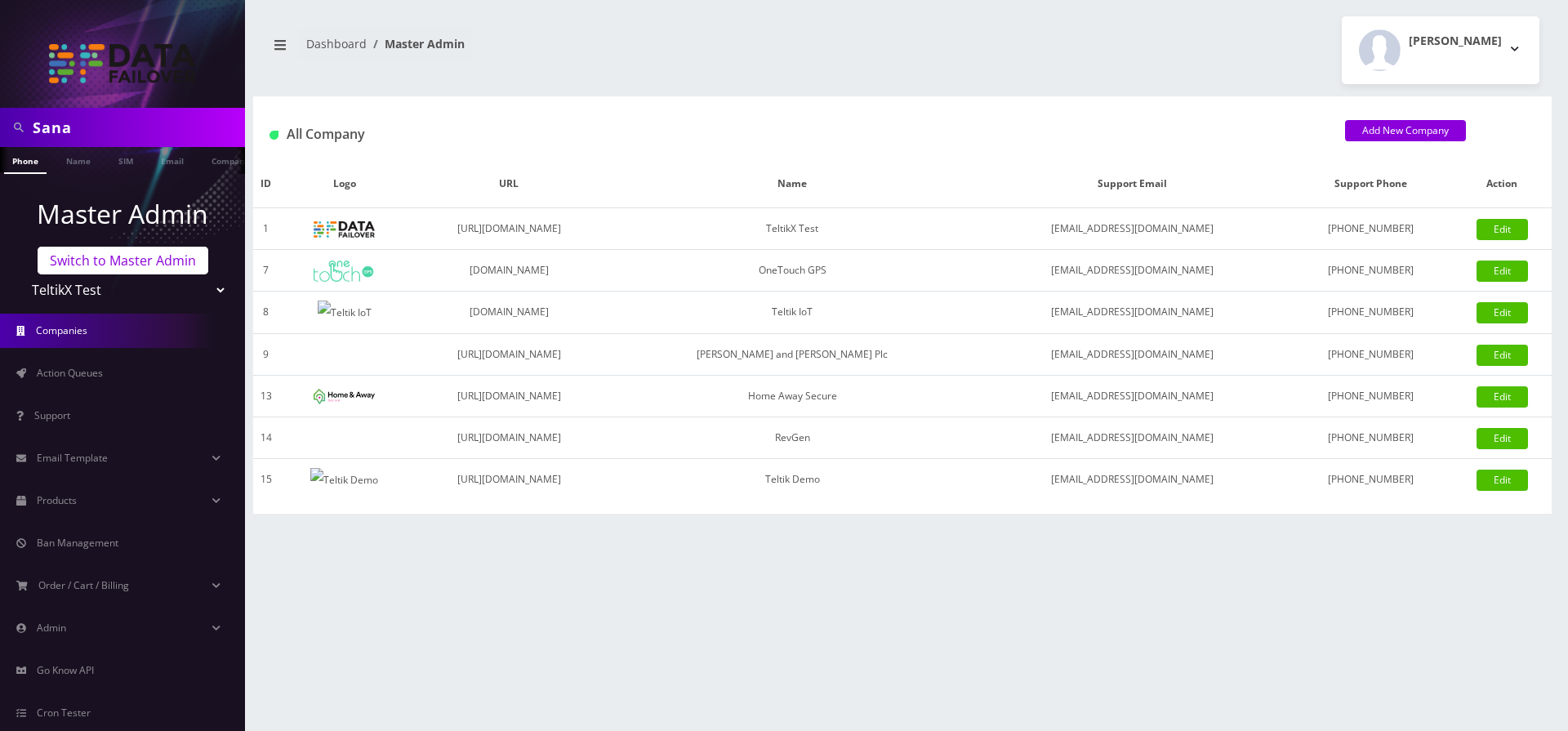
click at [175, 258] on link "Switch to Master Admin" at bounding box center [122, 260] width 170 height 28
